Goal: Communication & Community: Answer question/provide support

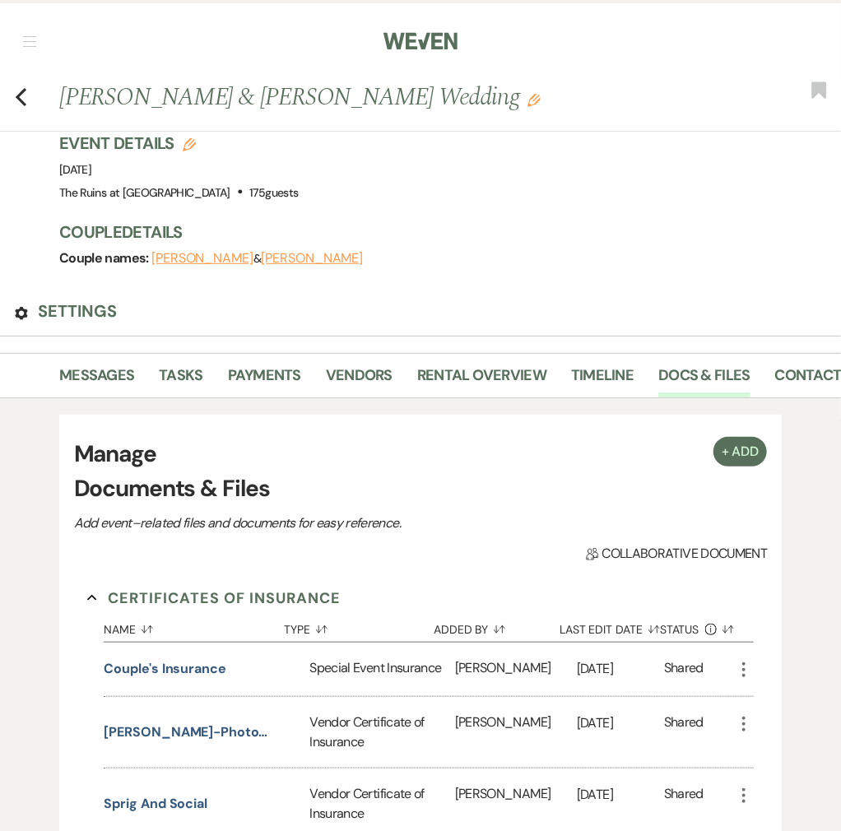
click at [0, 0] on link "Dashboard" at bounding box center [0, 0] width 0 height 0
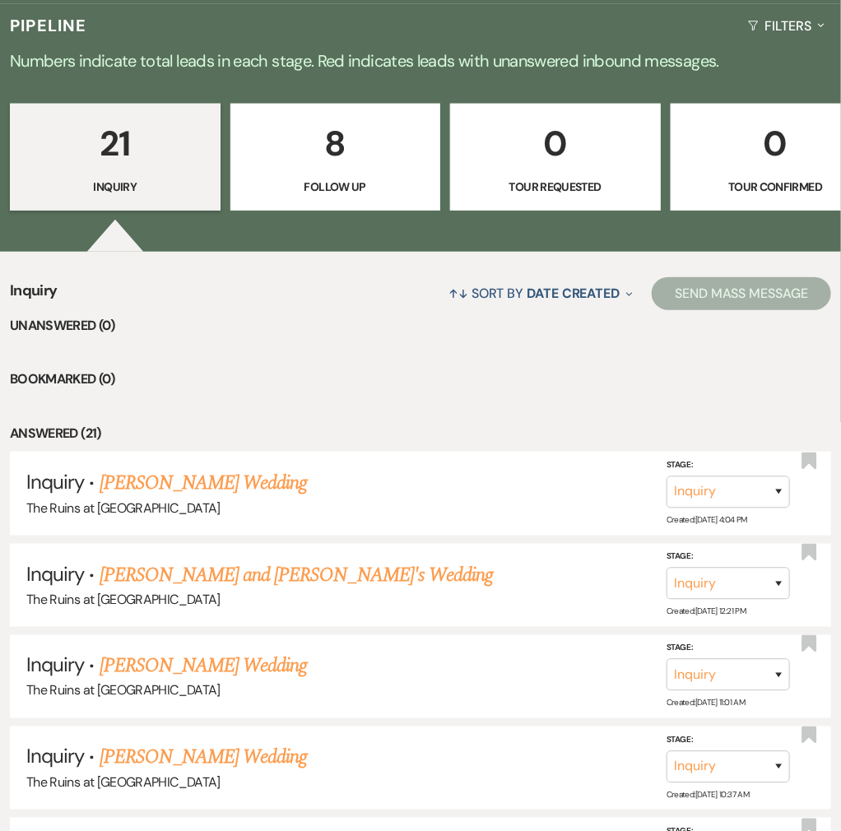
scroll to position [439, 0]
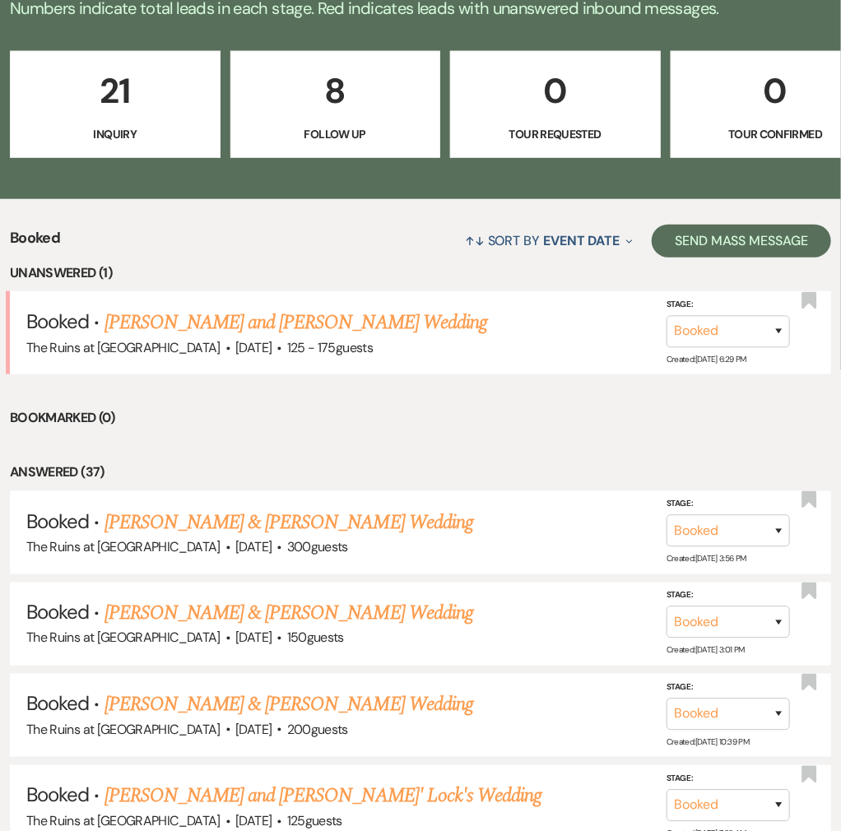
scroll to position [548, 0]
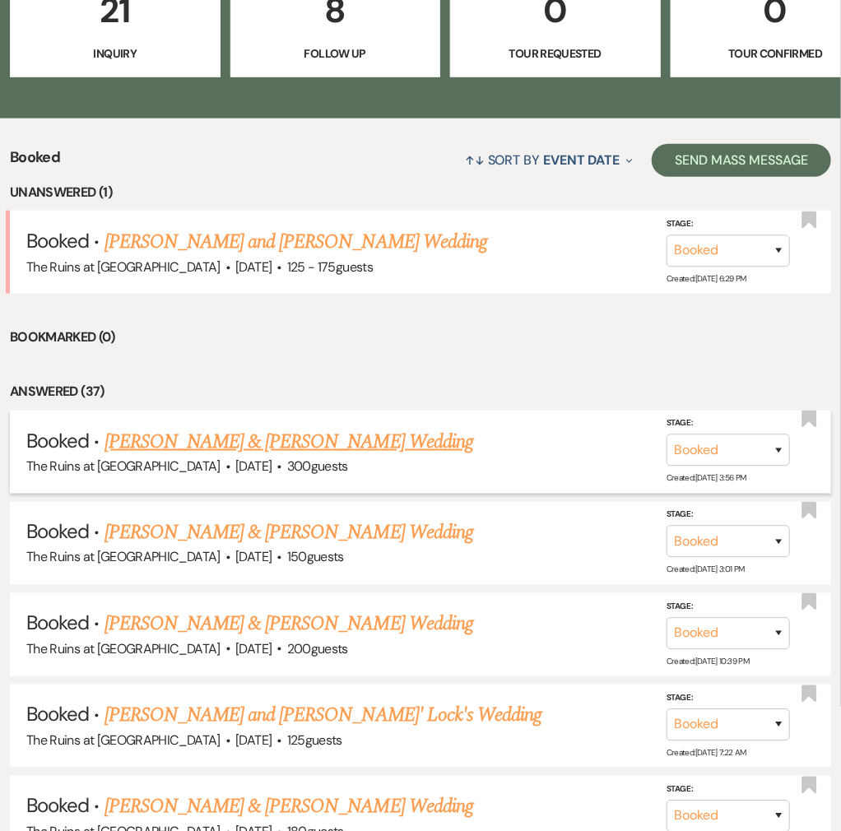
click at [328, 427] on link "[PERSON_NAME] & [PERSON_NAME] Wedding" at bounding box center [289, 442] width 369 height 30
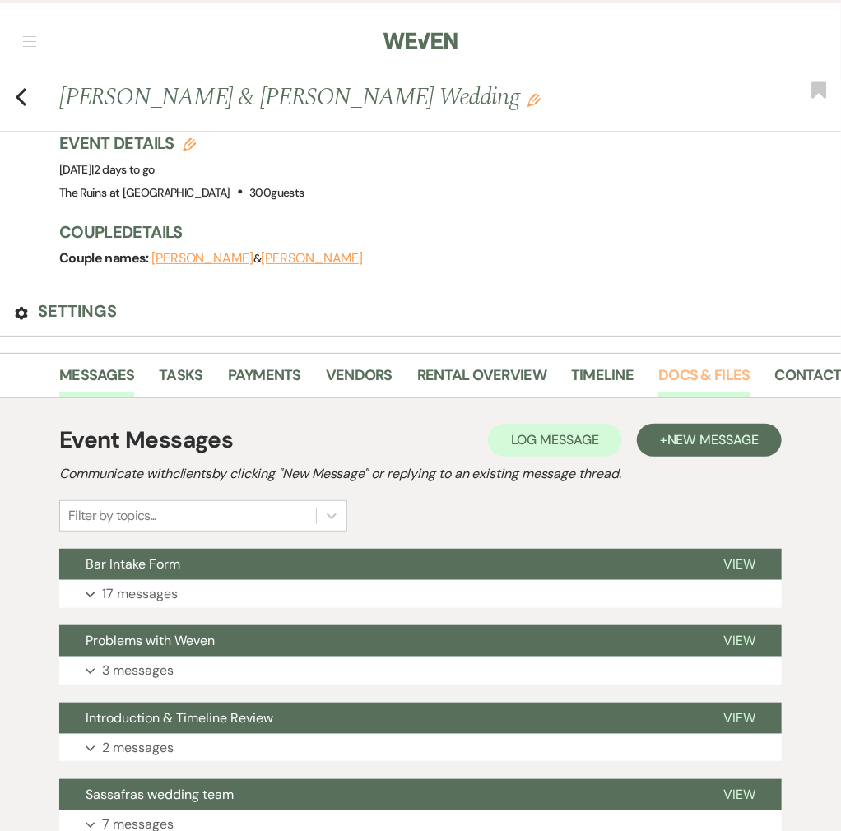
click at [750, 364] on link "Docs & Files" at bounding box center [703, 381] width 91 height 34
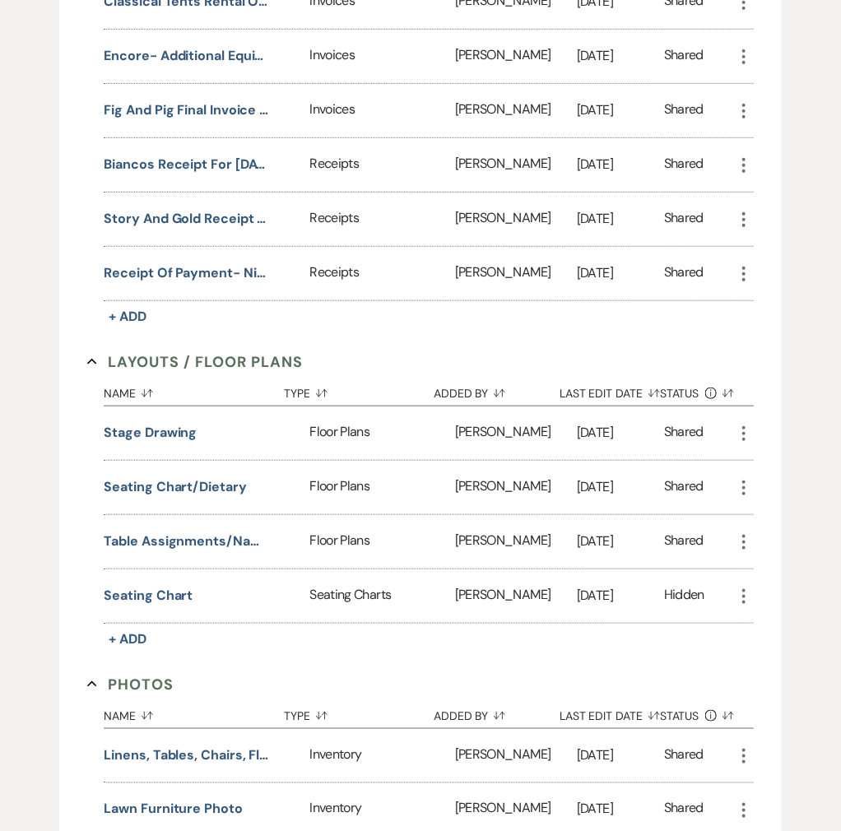
scroll to position [4389, 0]
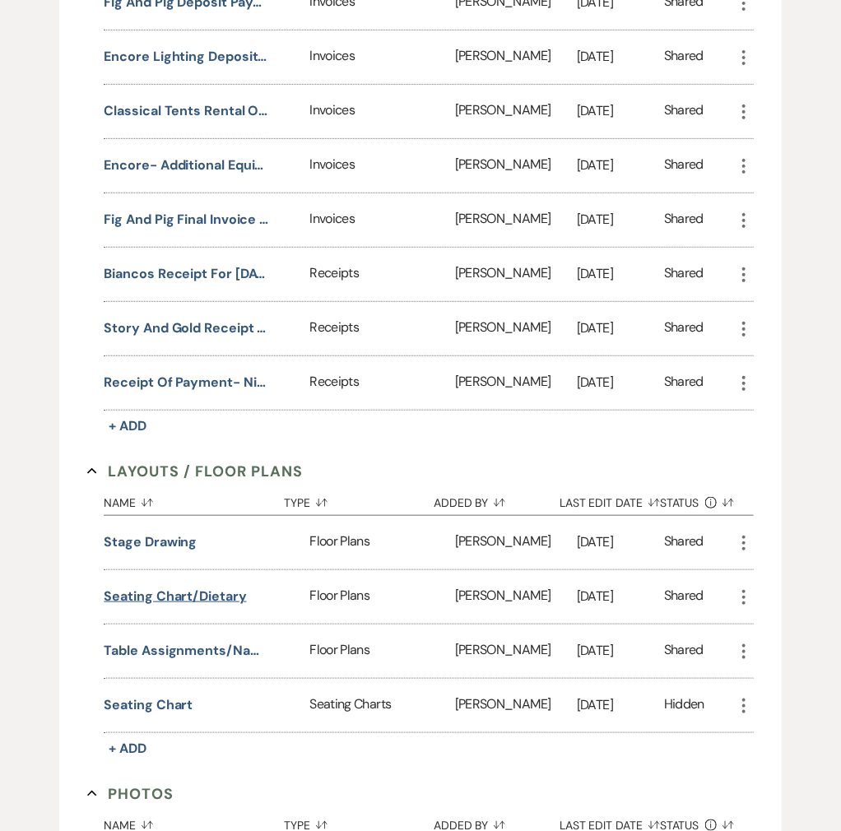
click at [206, 586] on button "Seating Chart/Dietary" at bounding box center [175, 597] width 142 height 22
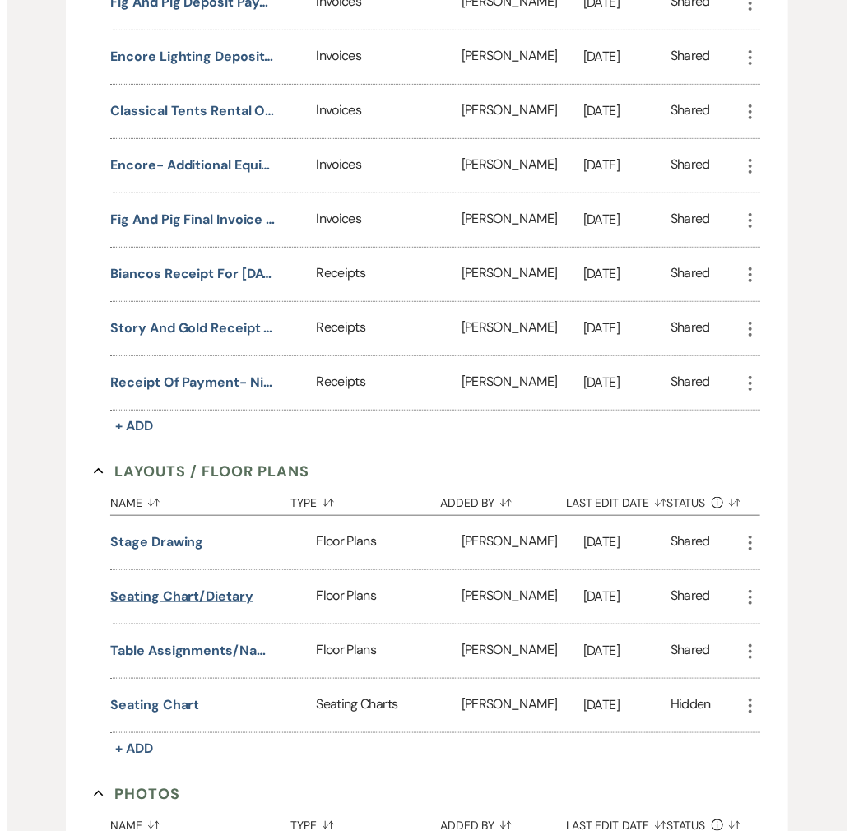
scroll to position [4390, 0]
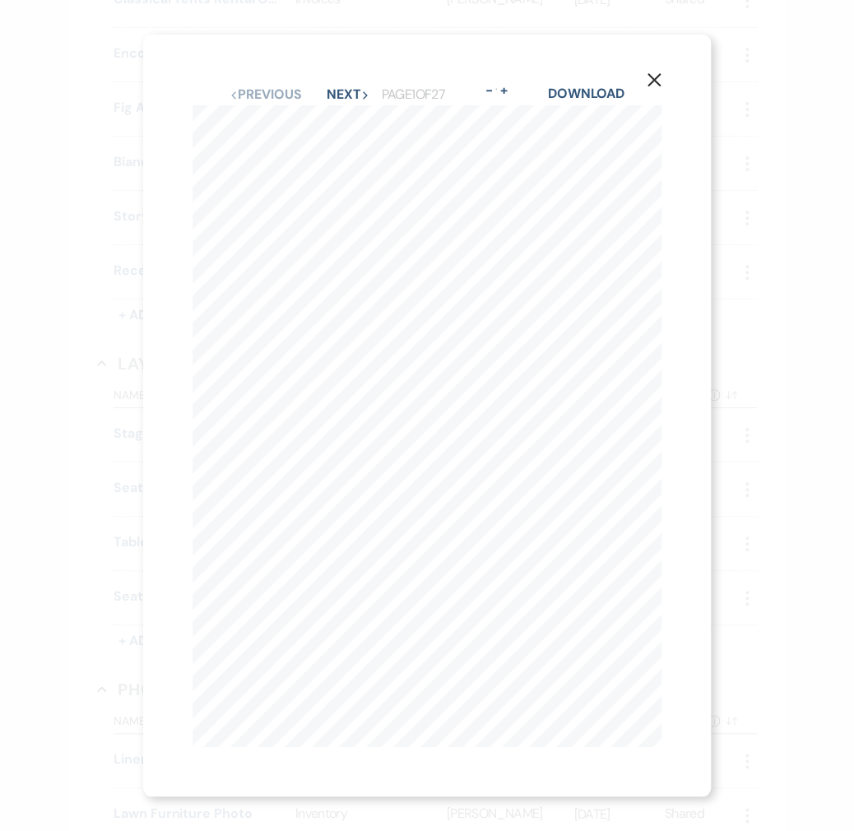
click at [656, 73] on use "button" at bounding box center [654, 79] width 13 height 13
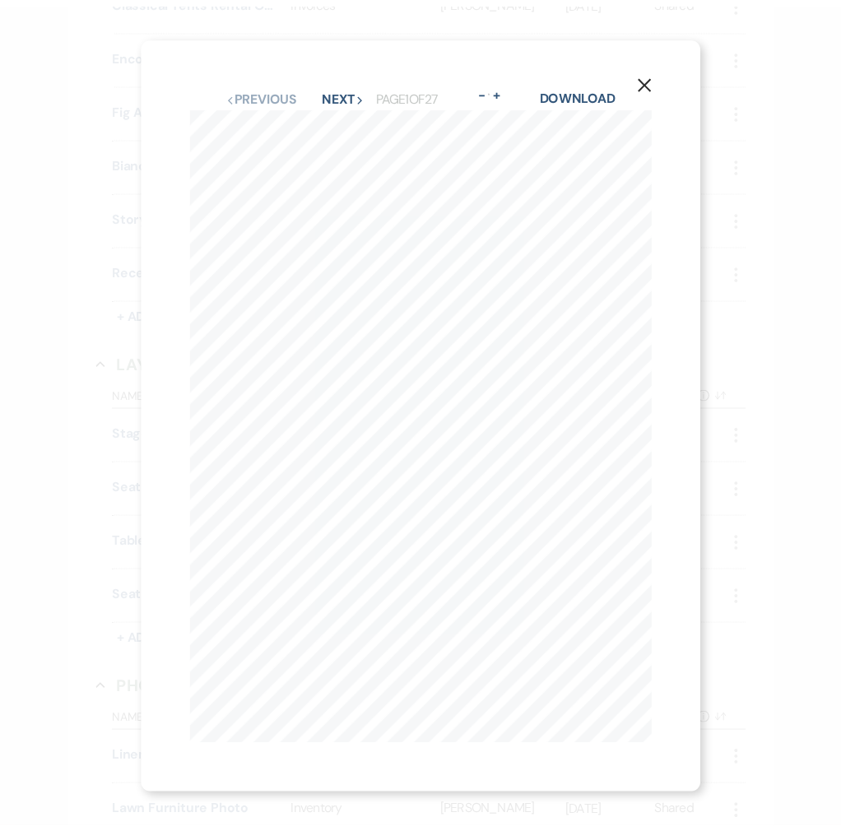
scroll to position [4389, 0]
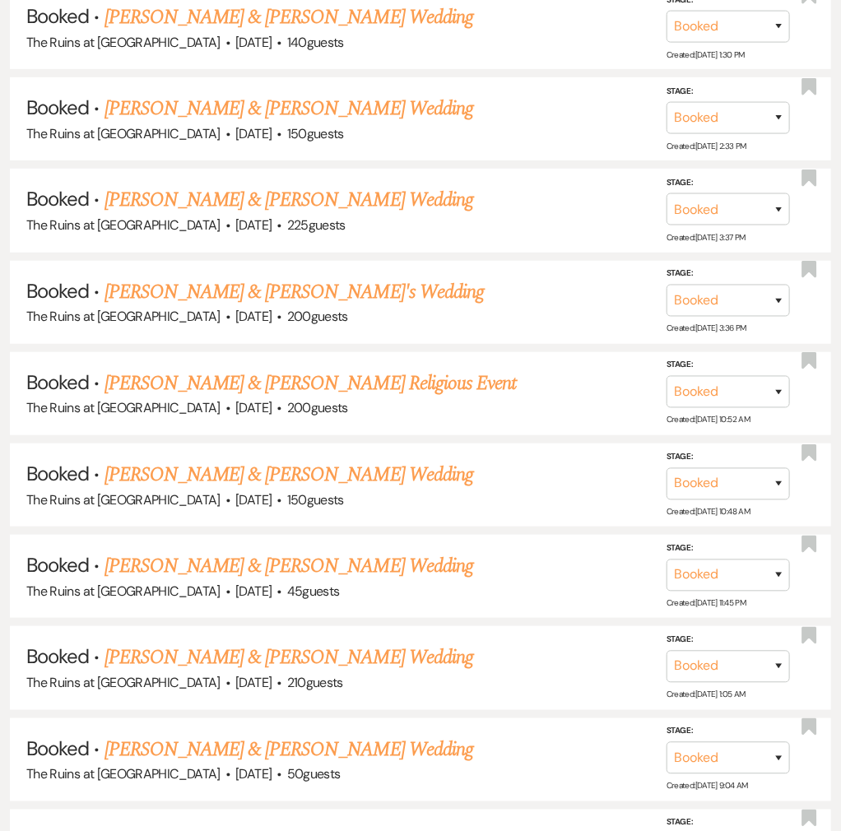
scroll to position [548, 0]
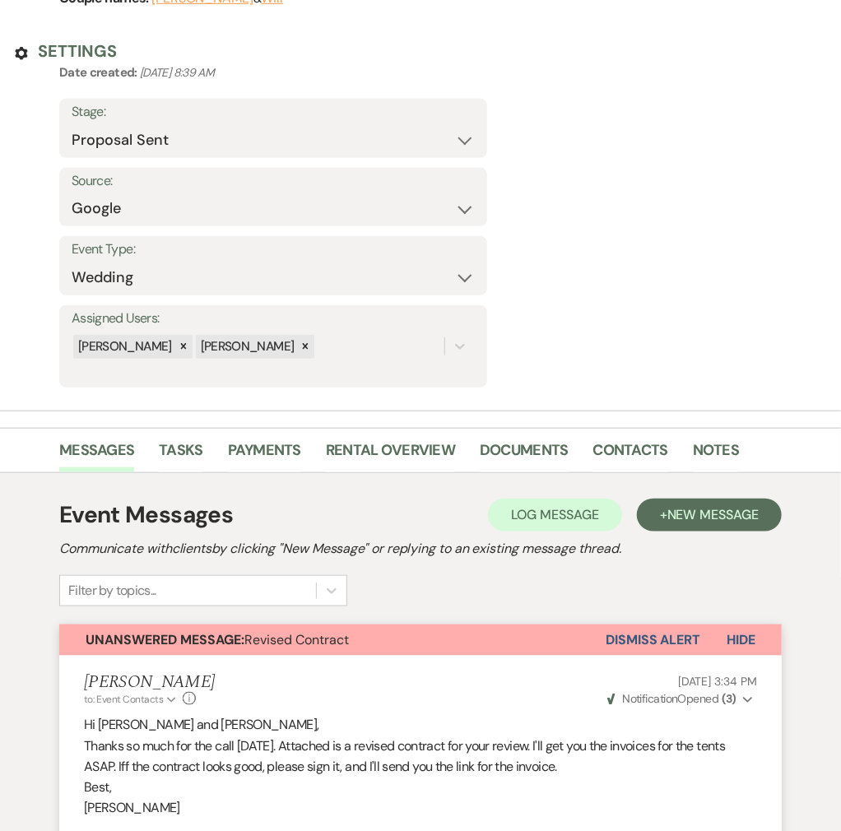
scroll to position [329, 0]
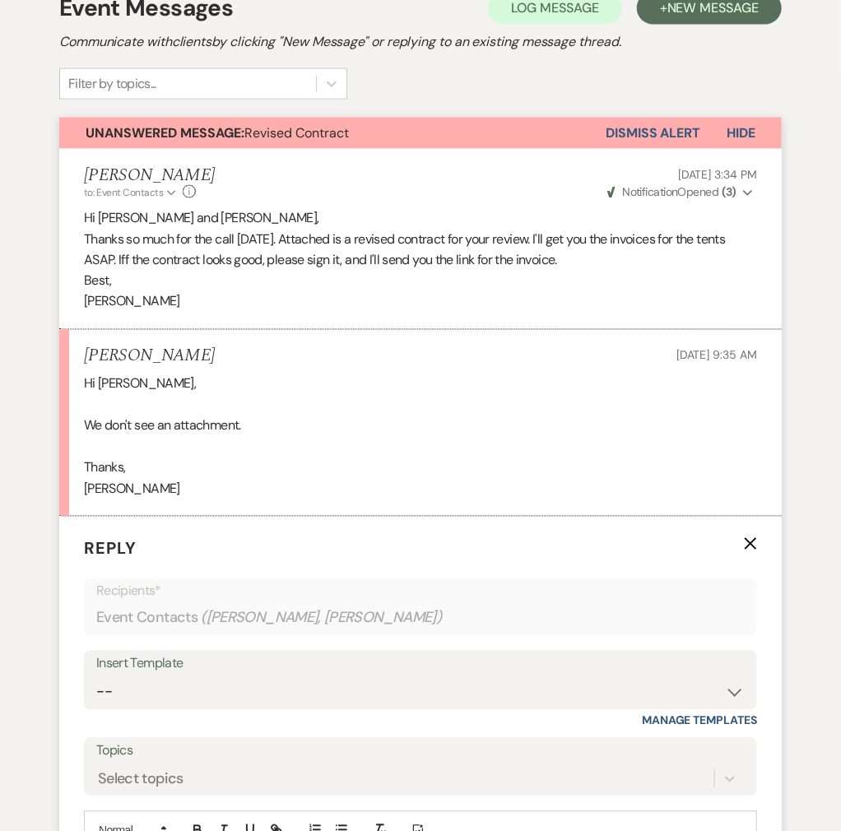
scroll to position [768, 0]
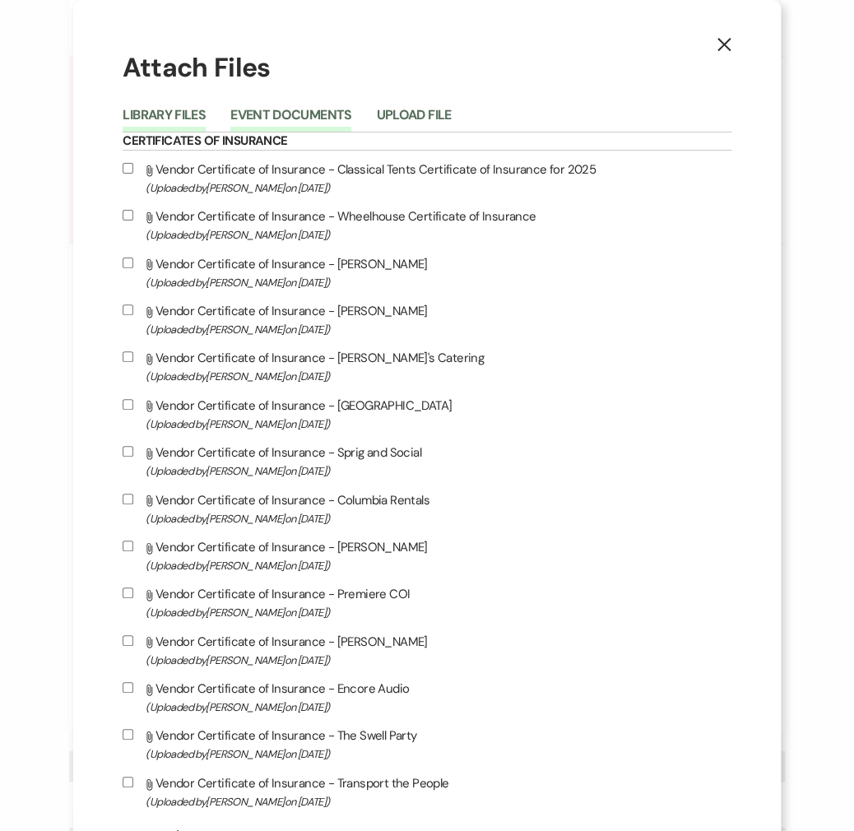
click at [351, 118] on button "Event Documents" at bounding box center [290, 120] width 121 height 23
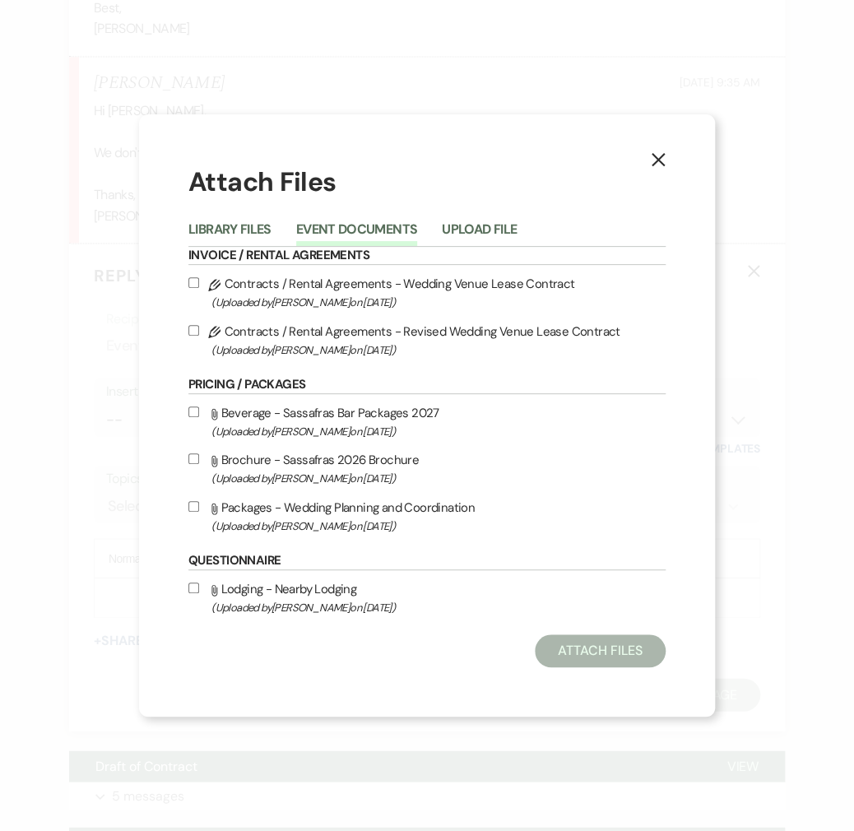
click at [192, 328] on input "Pencil Contracts / Rental Agreements - Revised Wedding Venue Lease Contract (Up…" at bounding box center [193, 330] width 11 height 11
checkbox input "true"
click at [619, 640] on button "Attach Files" at bounding box center [600, 650] width 131 height 33
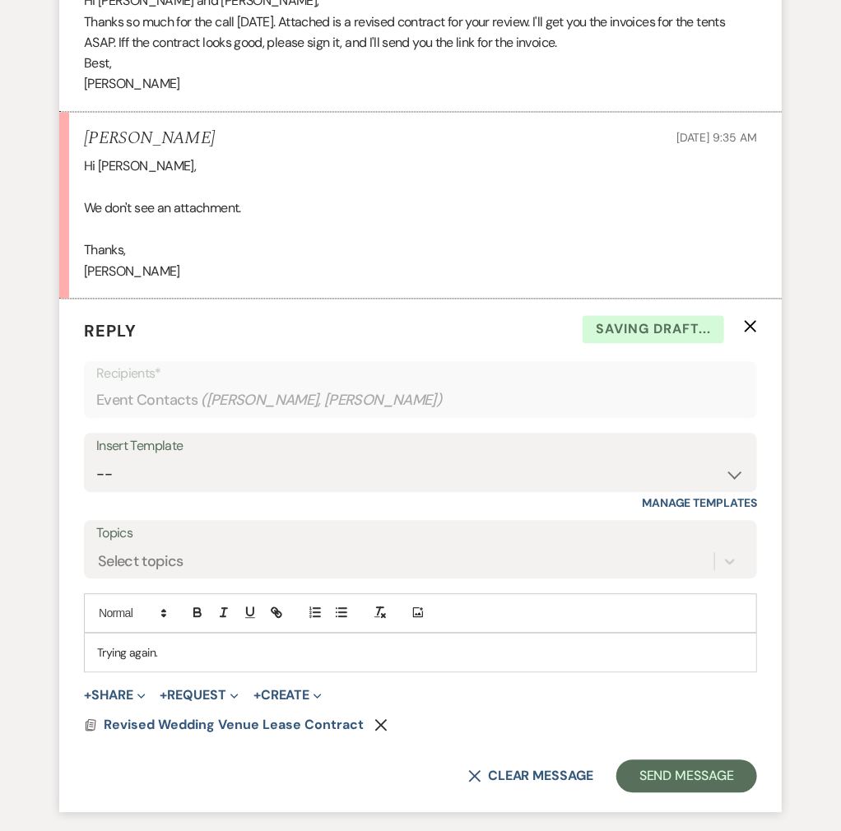
scroll to position [988, 0]
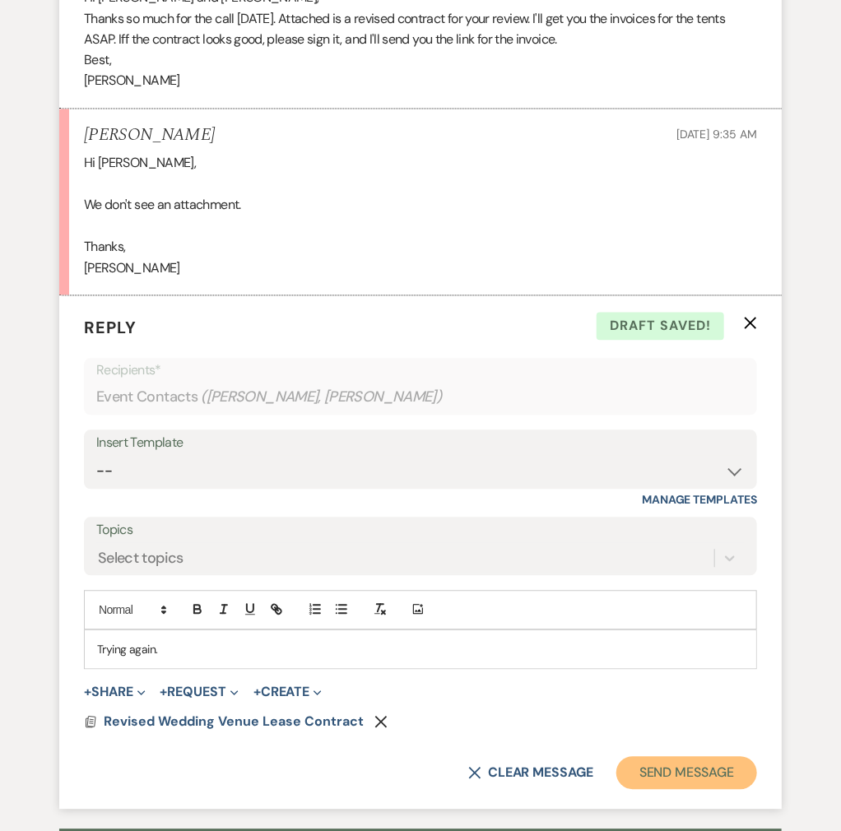
click at [697, 757] on button "Send Message" at bounding box center [686, 773] width 141 height 33
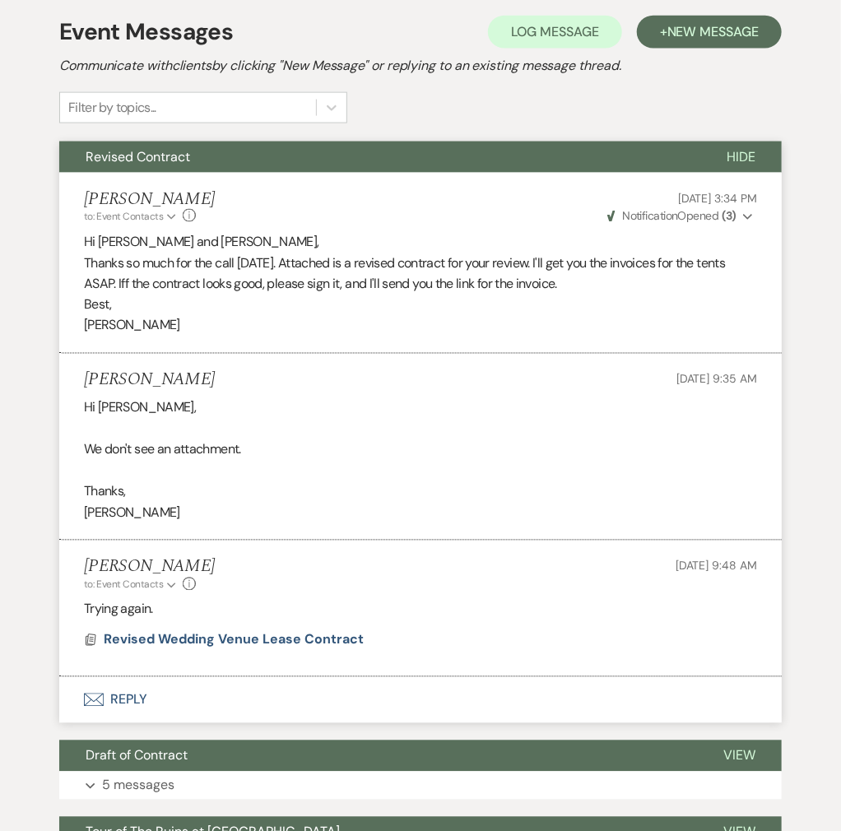
scroll to position [722, 0]
